Goal: Information Seeking & Learning: Learn about a topic

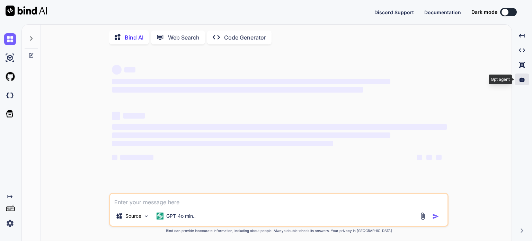
click at [525, 79] on div at bounding box center [521, 79] width 15 height 12
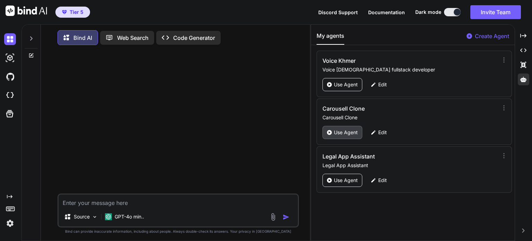
click at [342, 131] on p "Use Agent" at bounding box center [346, 132] width 24 height 7
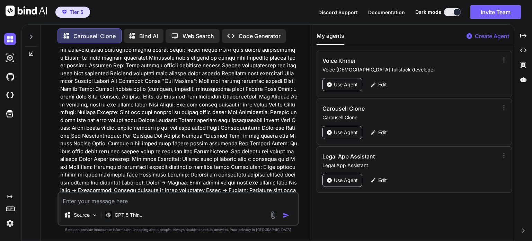
scroll to position [14166, 0]
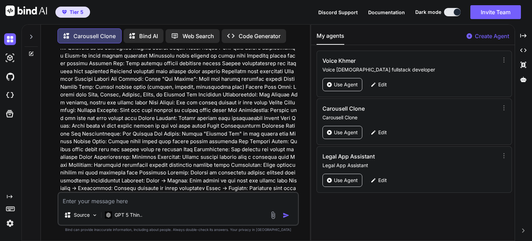
click at [101, 204] on textarea at bounding box center [178, 198] width 239 height 12
type textarea "x"
type textarea "n"
type textarea "x"
type textarea "no"
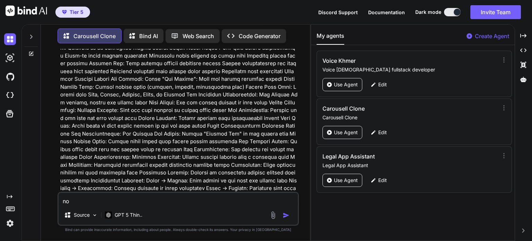
type textarea "x"
type textarea "now"
type textarea "x"
type textarea "now"
type textarea "x"
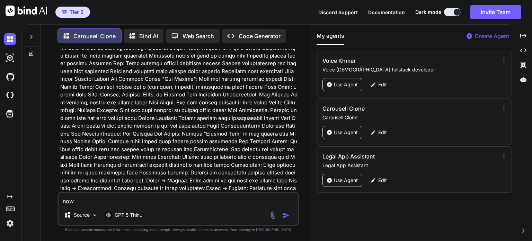
type textarea "now i"
type textarea "x"
type textarea "now i"
type textarea "x"
type textarea "now i d"
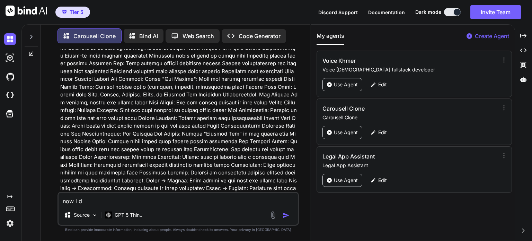
type textarea "x"
type textarea "now i de"
type textarea "x"
type textarea "now i dec"
type textarea "x"
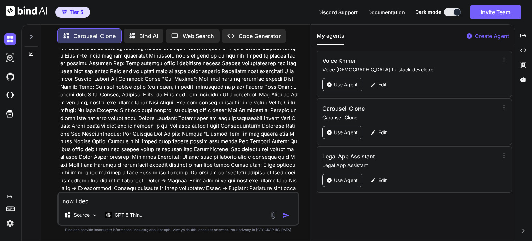
type textarea "now i deci"
type textarea "x"
type textarea "now i decid"
type textarea "x"
type textarea "now i decide"
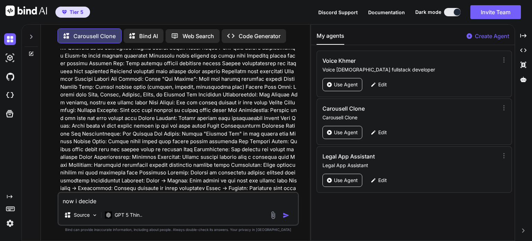
type textarea "x"
type textarea "now i decide"
type textarea "x"
type textarea "now i decide t"
type textarea "x"
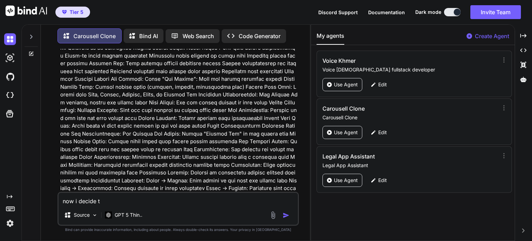
type textarea "now i decide to"
type textarea "x"
type textarea "now i decide to"
type textarea "x"
type textarea "now i decide to u"
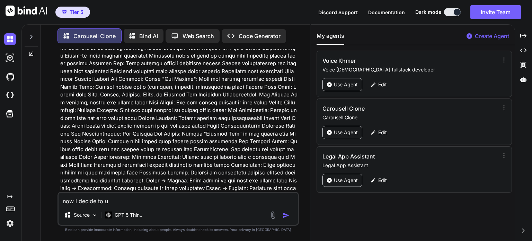
type textarea "x"
type textarea "now i decide to us"
type textarea "x"
type textarea "now i decide to use"
type textarea "x"
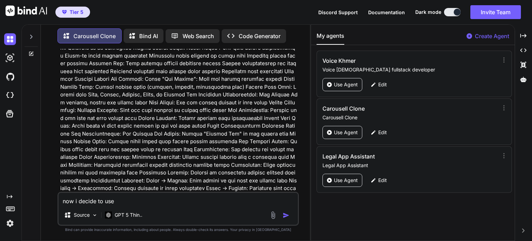
type textarea "now i decide to user"
type textarea "x"
type textarea "now i decide to user"
paste textarea "supabase"
type textarea "x"
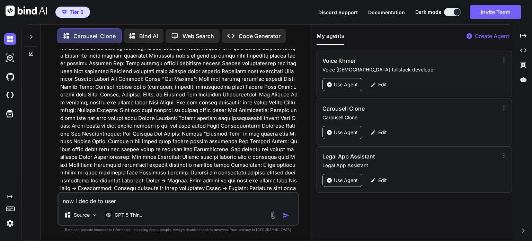
type textarea "now i decide to user supabase"
type textarea "x"
type textarea "now i decide to user supabase"
type textarea "x"
type textarea "now i decide to user supabase a"
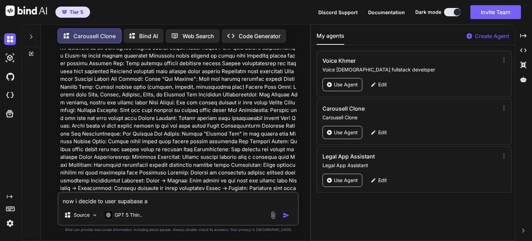
type textarea "x"
type textarea "now i decide to user supabase as"
type textarea "x"
type textarea "now i decide to user supabase as"
type textarea "x"
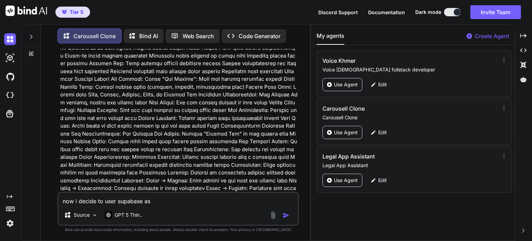
type textarea "now i decide to user supabase as"
type textarea "x"
type textarea "now i decide to user supabase a"
type textarea "x"
type textarea "now i decide to user supabase as"
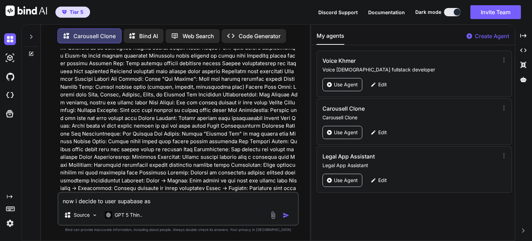
type textarea "x"
type textarea "now i decide to user supabase asd"
type textarea "x"
type textarea "now i decide to user supabase as"
type textarea "x"
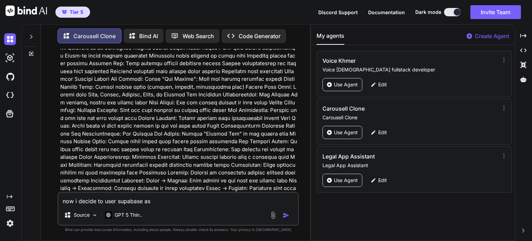
type textarea "now i decide to user supabase as"
type textarea "x"
type textarea "now i decide to user supabase as d"
type textarea "x"
type textarea "now i decide to user supabase as da"
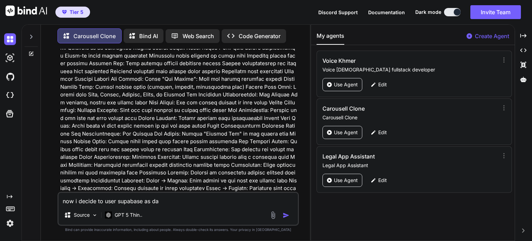
type textarea "x"
type textarea "now i decide to user supabase as dat"
type textarea "x"
type textarea "now i decide to user supabase as date"
type textarea "x"
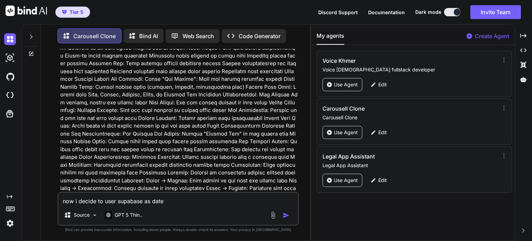
type textarea "now i decide to user supabase as datea"
type textarea "x"
type textarea "now i decide to user supabase as date"
type textarea "x"
type textarea "now i decide to user supabase as dat"
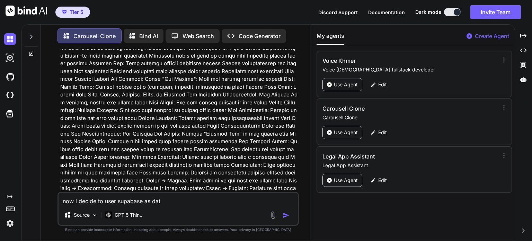
type textarea "x"
type textarea "now i decide to user supabase as data"
type textarea "x"
type textarea "now i decide to user supabase as datab"
type textarea "x"
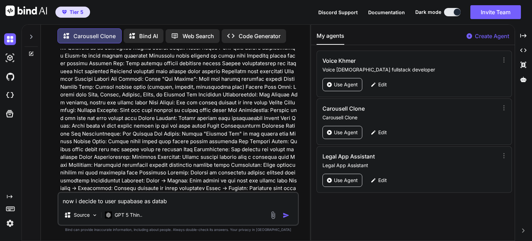
type textarea "now i decide to user supabase as databa"
type textarea "x"
type textarea "now i decide to user supabase as databas"
type textarea "x"
type textarea "now i decide to user supabase as database"
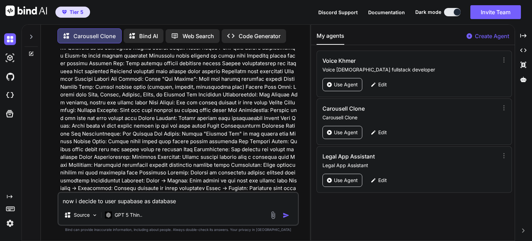
type textarea "x"
type textarea "now i decide to user supabase as database"
type textarea "x"
type textarea "now i decide to user supabase as database f"
type textarea "x"
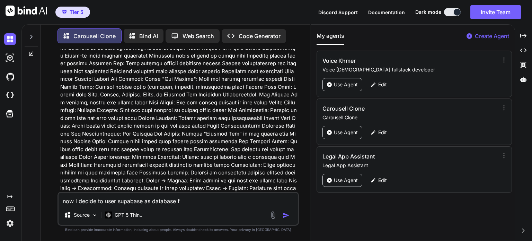
type textarea "now i decide to user supabase as database fo"
type textarea "x"
type textarea "now i decide to user supabase as database for"
type textarea "x"
type textarea "now i decide to user supabase as database for"
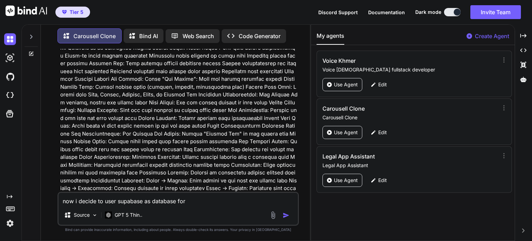
type textarea "x"
type textarea "now i decide to user supabase as database for m"
type textarea "x"
type textarea "now i decide to user supabase as database for my"
type textarea "x"
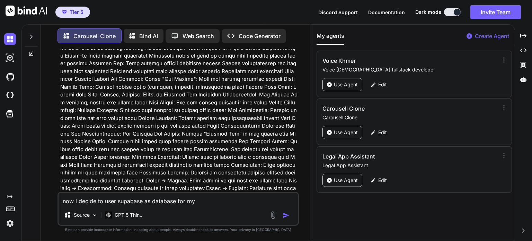
type textarea "now i decide to user supabase as database for my"
type textarea "x"
type textarea "now i decide to user supabase as database for my a"
type textarea "x"
type textarea "now i decide to user supabase as database for my ap"
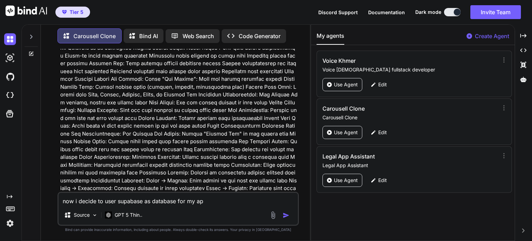
type textarea "x"
type textarea "now i decide to user supabase as database for my app"
type textarea "x"
type textarea "now i decide to user supabase as database for my app"
type textarea "x"
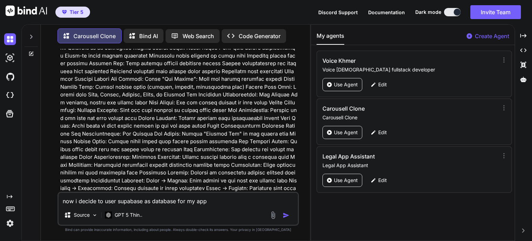
type textarea "now i decide to user supabase as database for my app i"
type textarea "x"
type textarea "now i decide to user supabase as database for my app in"
type textarea "x"
type textarea "now i decide to user supabase as database for my app ins"
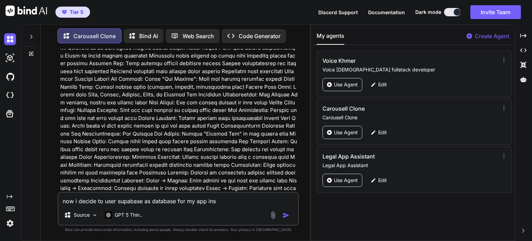
type textarea "x"
type textarea "now i decide to user supabase as database for my app inst"
type textarea "x"
type textarea "now i decide to user supabase as database for my app inste"
type textarea "x"
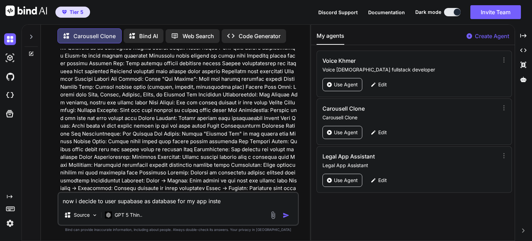
type textarea "now i decide to user supabase as database for my app instea"
type textarea "x"
type textarea "now i decide to user supabase as database for my app insteaa"
type textarea "x"
type textarea "now i decide to user supabase as database for my app instea"
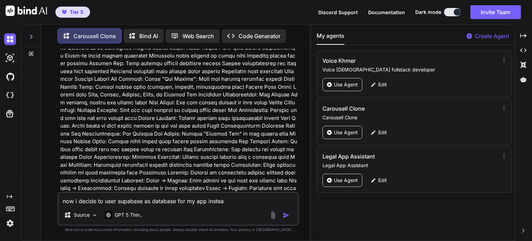
type textarea "x"
type textarea "now i decide to user supabase as database for my app instead"
type textarea "x"
type textarea "now i decide to user supabase as database for my app instead"
type textarea "x"
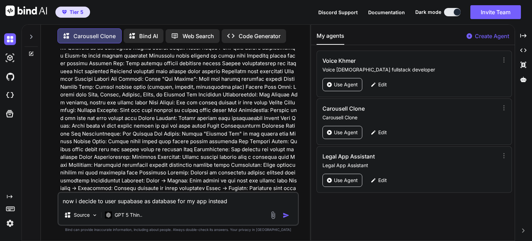
type textarea "now i decide to user supabase as database for my app instead o"
type textarea "x"
type textarea "now i decide to user supabase as database for my app instead of"
type textarea "x"
type textarea "now i decide to user supabase as database for my app instead of"
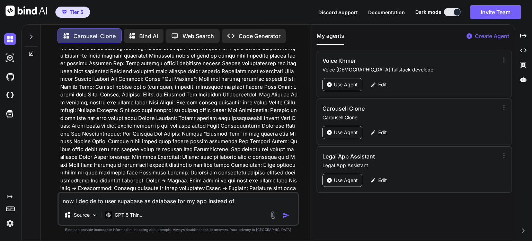
type textarea "x"
type textarea "now i decide to user supabase as database for my app instead of u"
type textarea "x"
type textarea "now i decide to user supabase as database for my app instead of us"
type textarea "x"
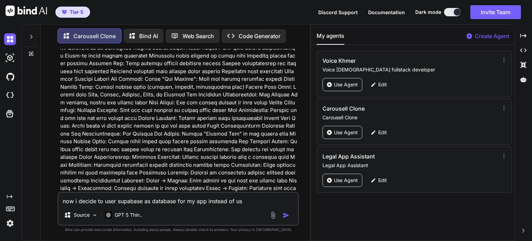
type textarea "now i decide to user supabase as database for my app instead of usi"
type textarea "x"
type textarea "now i decide to user supabase as database for my app instead of usin"
type textarea "x"
type textarea "now i decide to user supabase as database for my app instead of using"
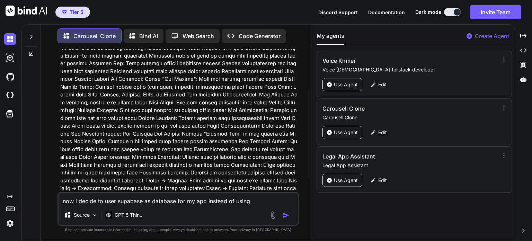
type textarea "x"
type textarea "now i decide to user supabase as database for my app instead of using"
type textarea "x"
type textarea "now i decide to user supabase as database for my app instead of using b"
type textarea "x"
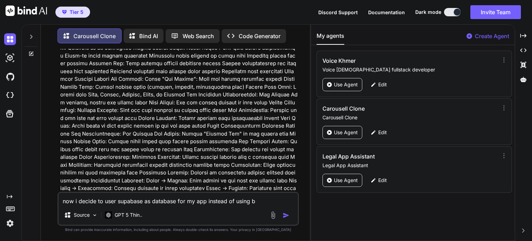
type textarea "now i decide to user supabase as database for my app instead of using bu"
type textarea "x"
type textarea "now i decide to user supabase as database for my app instead of using [PERSON_N…"
type textarea "x"
type textarea "now i decide to user supabase as database for my app instead of using buil"
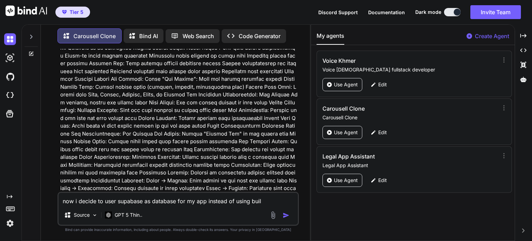
type textarea "x"
type textarea "now i decide to user supabase as database for my app instead of using build"
type textarea "x"
type textarea "now i decide to user supabase as database for my app instead of using build-"
type textarea "x"
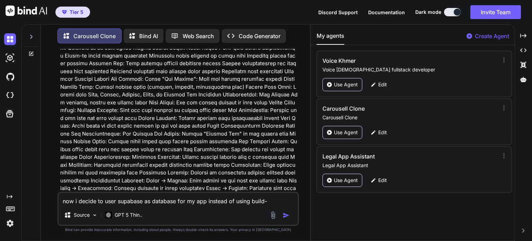
type textarea "now i decide to user supabase as database for my app instead of using build-i"
type textarea "x"
type textarea "now i decide to user supabase as database for my app instead of using build-in"
type textarea "x"
type textarea "now i decide to user supabase as database for my app instead of using build-in"
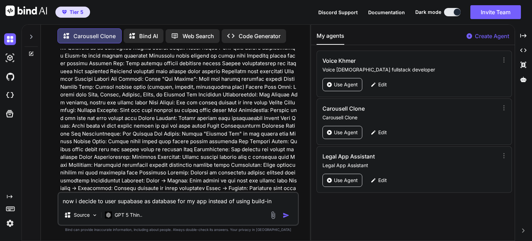
type textarea "x"
type textarea "now i decide to user supabase as database for my app instead of using build-in d"
type textarea "x"
type textarea "now i decide to user supabase as database for my app instead of using build-in …"
type textarea "x"
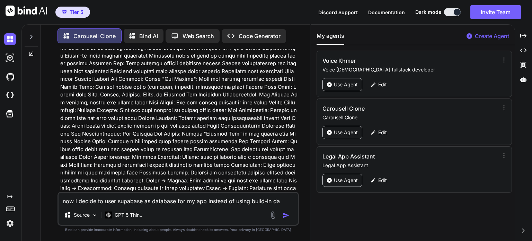
type textarea "now i decide to user supabase as database for my app instead of using build-in …"
type textarea "x"
type textarea "now i decide to user supabase as database for my app instead of using build-in …"
type textarea "x"
type textarea "now i decide to user supabase as database for my app instead of using build-in …"
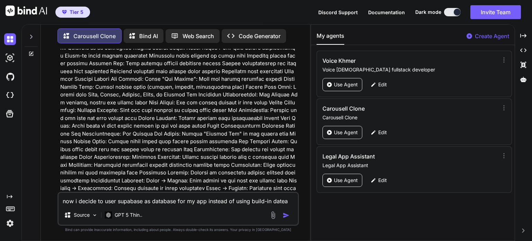
type textarea "x"
type textarea "now i decide to user supabase as database for my app instead of using build-in …"
type textarea "x"
type textarea "now i decide to user supabase as database for my app instead of using build-in …"
type textarea "x"
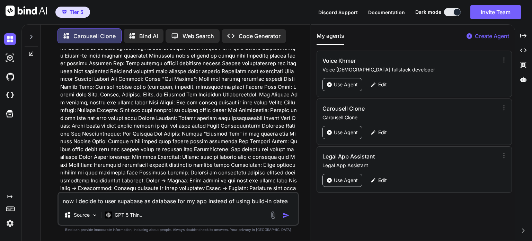
type textarea "now i decide to user supabase as database for my app instead of using build-in …"
type textarea "x"
type textarea "now i decide to user supabase as database for my app instead of using build-in …"
type textarea "x"
type textarea "now i decide to user supabase as database for my app instead of using build-in …"
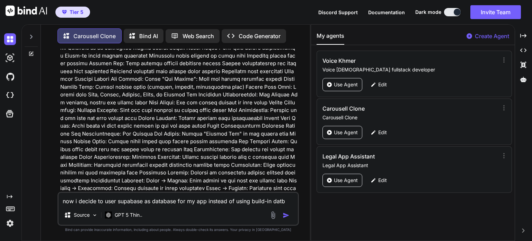
type textarea "x"
type textarea "now i decide to user supabase as database for my app instead of using build-in …"
type textarea "x"
type textarea "now i decide to user supabase as database for my app instead of using build-in …"
type textarea "x"
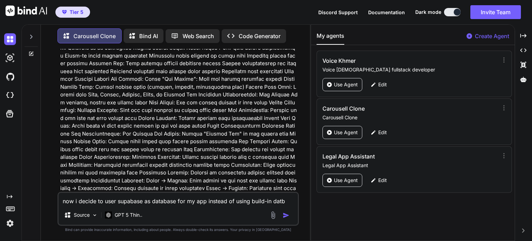
type textarea "now i decide to user supabase as database for my app instead of using build-in …"
type textarea "x"
type textarea "now i decide to user supabase as database for my app instead of using build-in …"
type textarea "x"
type textarea "now i decide to user supabase as database for my app instead of using build-in …"
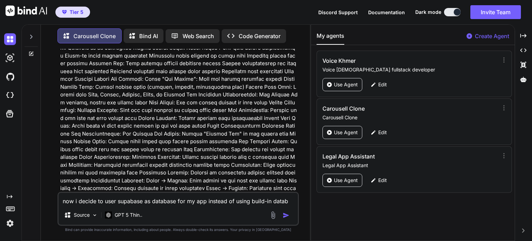
type textarea "x"
type textarea "now i decide to user supabase as database for my app instead of using build-in …"
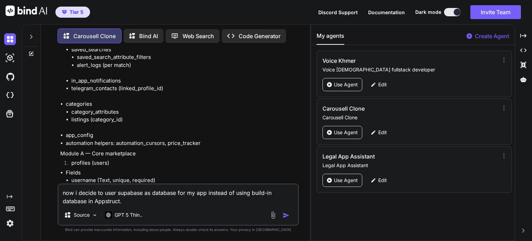
scroll to position [11466, 0]
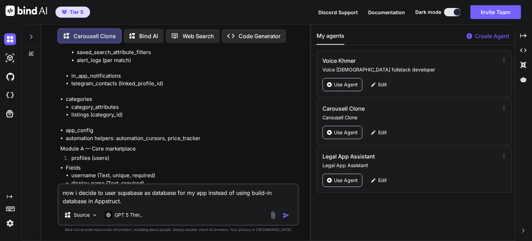
paste textarea "Can you regenerate database structure and dabase base schema with the building …"
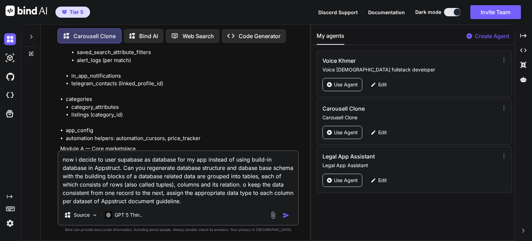
click at [265, 187] on textarea "now i decide to user supabase as database for my app instead of using build-in …" at bounding box center [178, 178] width 239 height 54
click at [264, 185] on textarea "now i decide to user supabase as database for my app instead of using build-in …" at bounding box center [178, 178] width 239 height 54
drag, startPoint x: 122, startPoint y: 202, endPoint x: 146, endPoint y: 201, distance: 24.2
click at [146, 201] on textarea "now i decide to user supabase as database for my app instead of using build-in …" at bounding box center [178, 178] width 239 height 54
drag, startPoint x: 225, startPoint y: 202, endPoint x: 150, endPoint y: 202, distance: 75.1
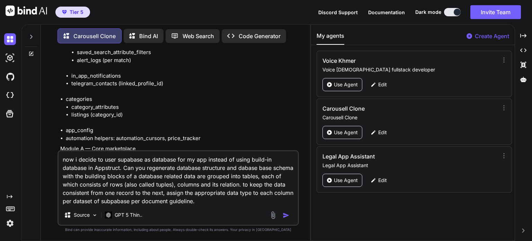
click at [150, 202] on textarea "now i decide to user supabase as database for my app instead of using build-in …" at bounding box center [178, 178] width 239 height 54
click at [286, 216] on img "button" at bounding box center [285, 215] width 7 height 7
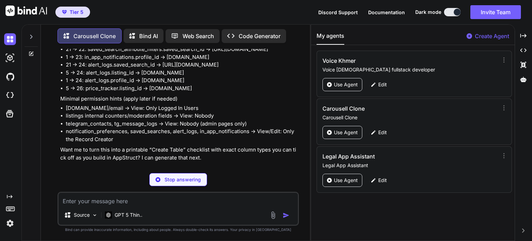
scroll to position [10992, 0]
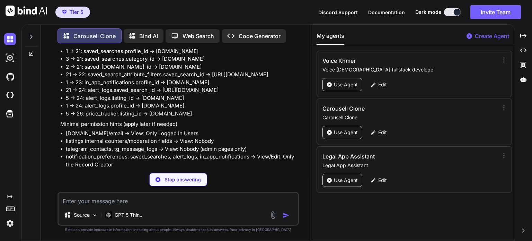
drag, startPoint x: 143, startPoint y: 102, endPoint x: 253, endPoint y: 109, distance: 109.6
copy p "eorganized as an easy-to-read hierarchy. I grouped tables by module, show how t…"
drag, startPoint x: 142, startPoint y: 102, endPoint x: 255, endPoint y: 107, distance: 112.6
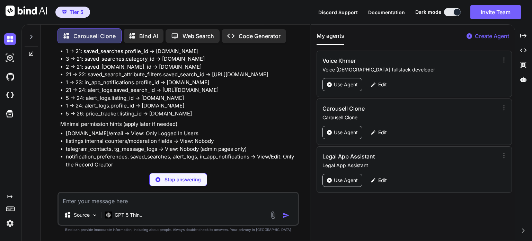
copy p "reorganized as an easy-to-read hierarchy. I grouped tables by module, show how …"
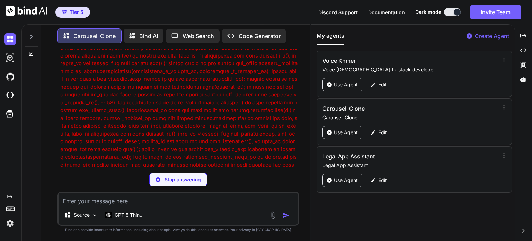
scroll to position [18262, 0]
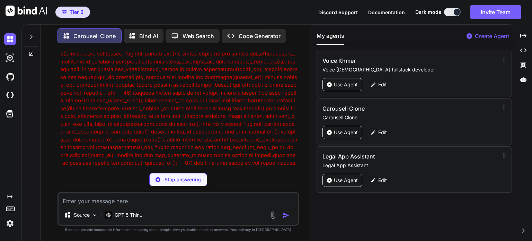
click at [199, 178] on p "Stop answering" at bounding box center [182, 179] width 36 height 7
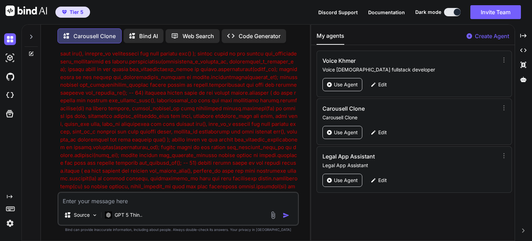
click at [160, 200] on textarea at bounding box center [178, 198] width 239 height 12
paste textarea "Can you regenerate database structure and dabase base schema with the building …"
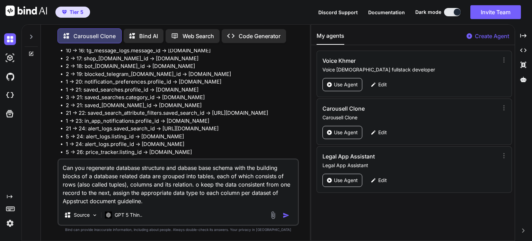
scroll to position [10958, 0]
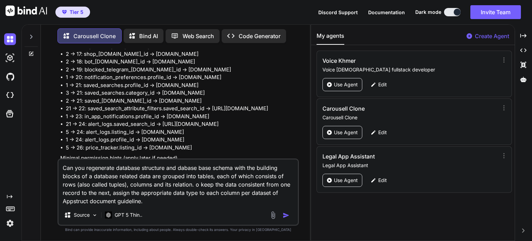
drag, startPoint x: 142, startPoint y: 135, endPoint x: 257, endPoint y: 144, distance: 115.0
copy p "reorganized as an easy-to-read hierarchy. I grouped tables by module, show how …"
click at [174, 204] on div "Can you regenerate database structure and dabase base schema with the building …" at bounding box center [177, 191] width 241 height 67
paste textarea "reorganized as an easy-to-read hierarchy. I grouped tables by module, show how …"
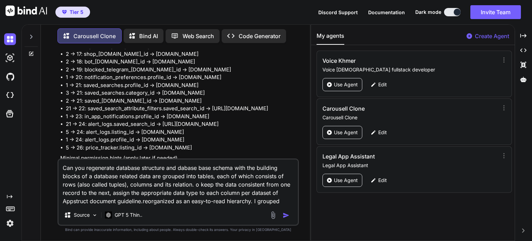
scroll to position [8, 0]
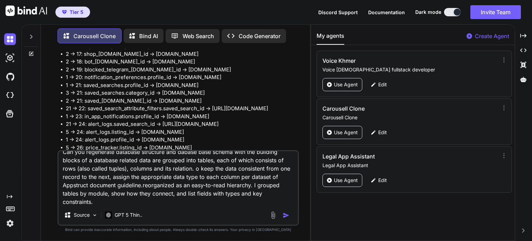
click at [144, 184] on textarea "Can you regenerate database structure and dabase base schema with the building …" at bounding box center [178, 178] width 239 height 54
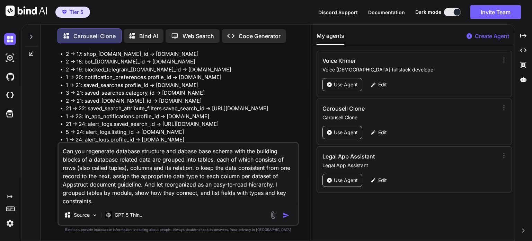
drag, startPoint x: 88, startPoint y: 185, endPoint x: 64, endPoint y: 185, distance: 23.9
click at [64, 185] on textarea "Can you regenerate database structure and dabase base schema with the building …" at bounding box center [178, 174] width 239 height 62
click at [279, 183] on textarea "Can you regenerate database structure and dabase base schema with the building …" at bounding box center [178, 174] width 239 height 62
click at [286, 216] on img "button" at bounding box center [285, 215] width 7 height 7
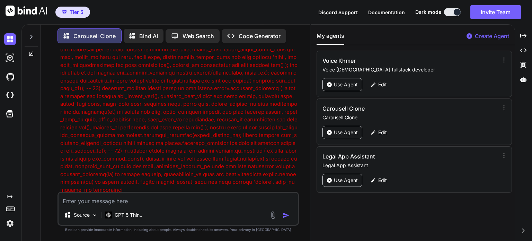
scroll to position [18544, 0]
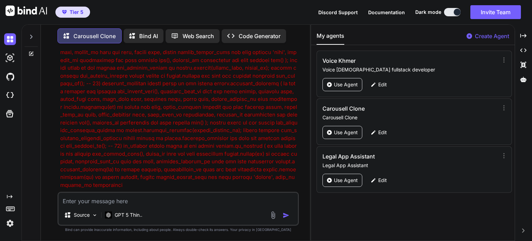
drag, startPoint x: 76, startPoint y: 133, endPoint x: 80, endPoint y: 133, distance: 4.6
drag, startPoint x: 115, startPoint y: 133, endPoint x: 132, endPoint y: 134, distance: 16.6
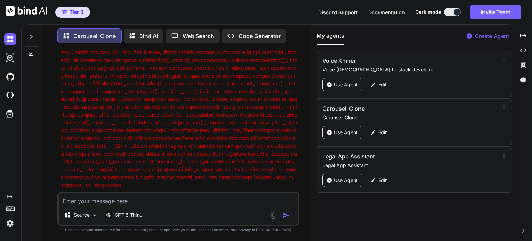
drag, startPoint x: 128, startPoint y: 134, endPoint x: 145, endPoint y: 133, distance: 17.3
drag, startPoint x: 72, startPoint y: 146, endPoint x: 114, endPoint y: 147, distance: 41.2
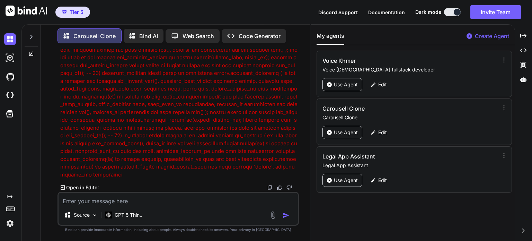
scroll to position [18578, 0]
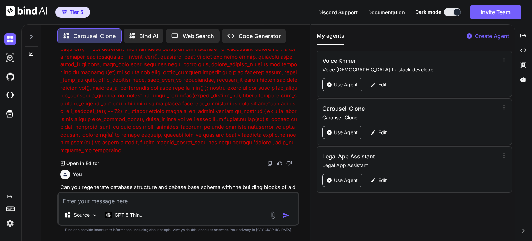
drag, startPoint x: 78, startPoint y: 112, endPoint x: 107, endPoint y: 112, distance: 29.4
drag, startPoint x: 107, startPoint y: 136, endPoint x: 122, endPoint y: 136, distance: 14.9
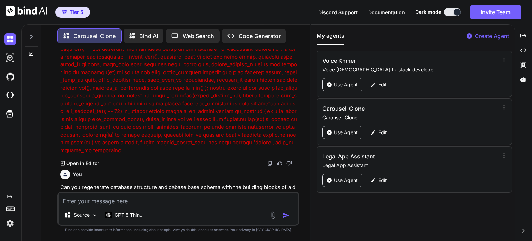
drag, startPoint x: 80, startPoint y: 130, endPoint x: 103, endPoint y: 129, distance: 23.6
drag, startPoint x: 113, startPoint y: 143, endPoint x: 218, endPoint y: 142, distance: 104.9
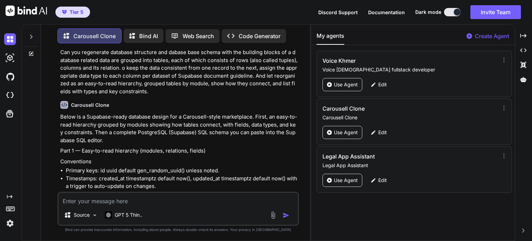
scroll to position [18717, 0]
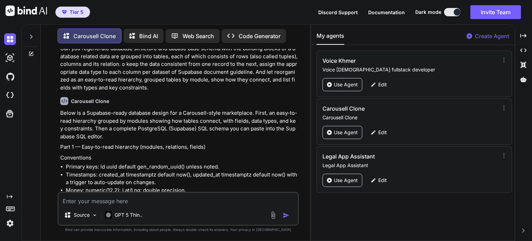
drag, startPoint x: 80, startPoint y: 148, endPoint x: 94, endPoint y: 148, distance: 13.8
drag, startPoint x: 132, startPoint y: 148, endPoint x: 144, endPoint y: 147, distance: 11.8
drag, startPoint x: 127, startPoint y: 148, endPoint x: 138, endPoint y: 147, distance: 11.5
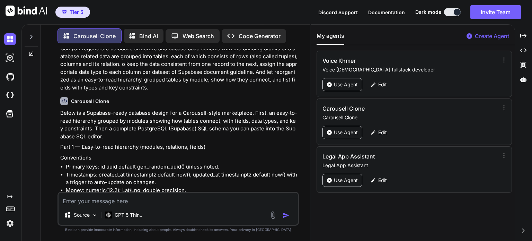
drag, startPoint x: 138, startPoint y: 147, endPoint x: 147, endPoint y: 146, distance: 8.7
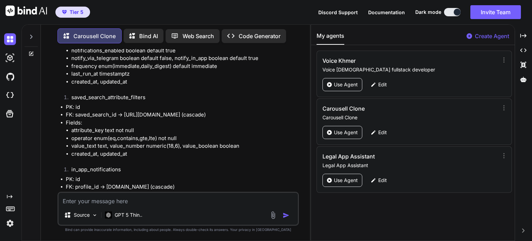
scroll to position [20794, 0]
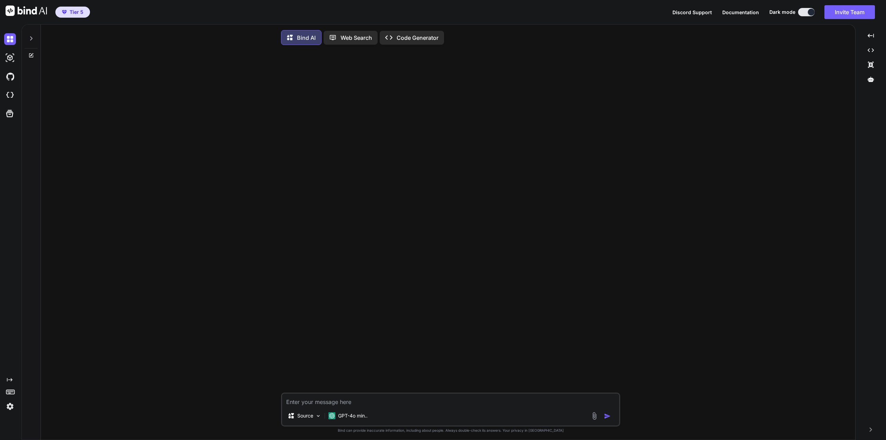
type textarea "x"
click at [10, 92] on img at bounding box center [10, 95] width 12 height 12
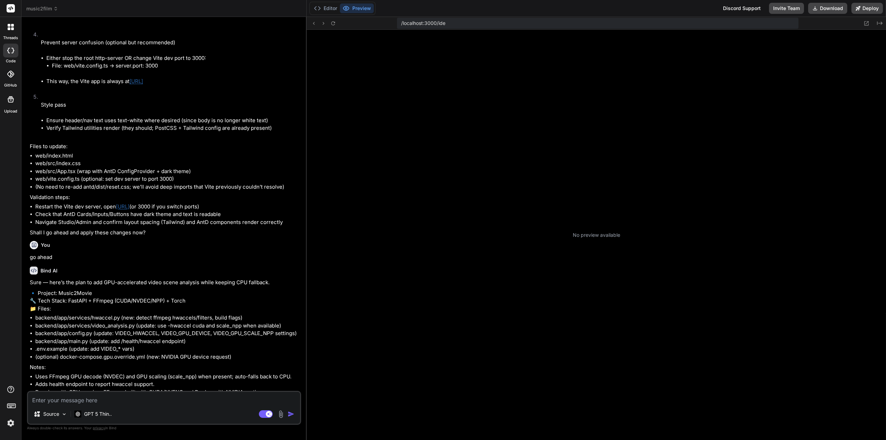
scroll to position [53, 0]
type textarea "x"
